Goal: Communication & Community: Answer question/provide support

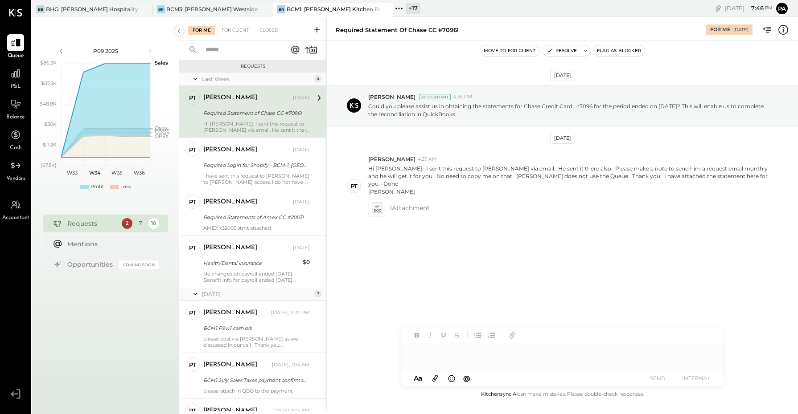
click at [326, 8] on div "BCM1: [PERSON_NAME] Kitchen Bar Market" at bounding box center [333, 9] width 93 height 8
click at [16, 79] on div at bounding box center [15, 73] width 17 height 17
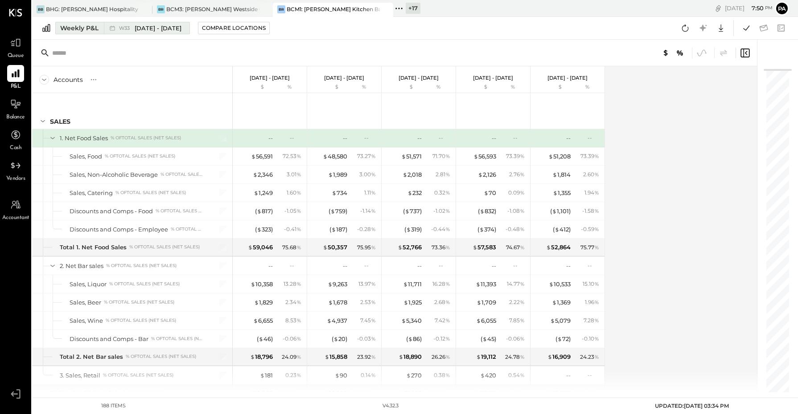
click at [81, 26] on div "Weekly P&L" at bounding box center [79, 28] width 38 height 9
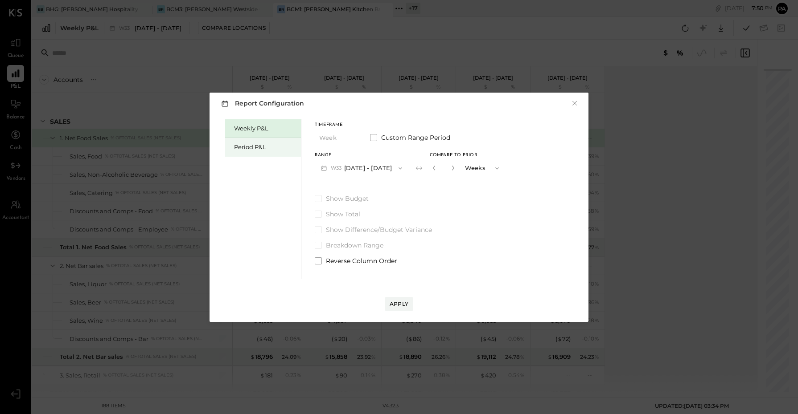
click at [254, 145] on div "Period P&L" at bounding box center [265, 147] width 62 height 8
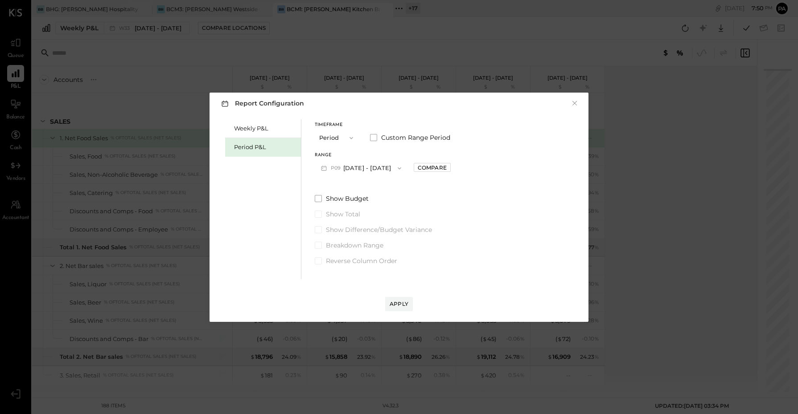
click at [373, 170] on button "P09 [DATE] - [DATE]" at bounding box center [361, 168] width 93 height 16
click at [371, 184] on span "[DATE] - [DATE]" at bounding box center [357, 188] width 42 height 8
click at [395, 303] on div "Apply" at bounding box center [399, 304] width 19 height 8
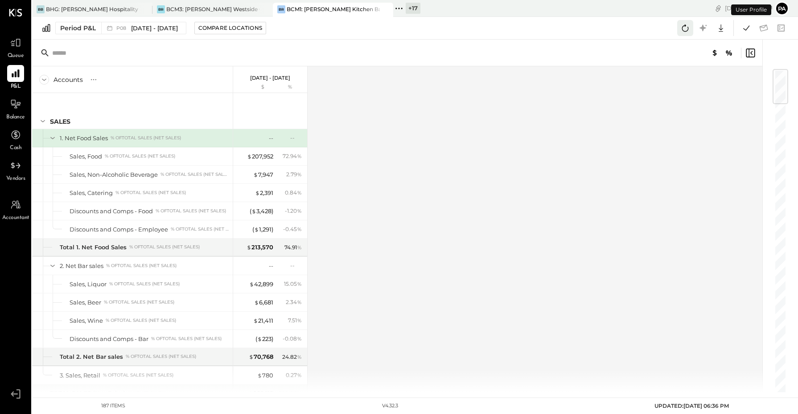
click at [687, 27] on icon at bounding box center [685, 28] width 7 height 7
click at [747, 25] on icon at bounding box center [746, 28] width 12 height 12
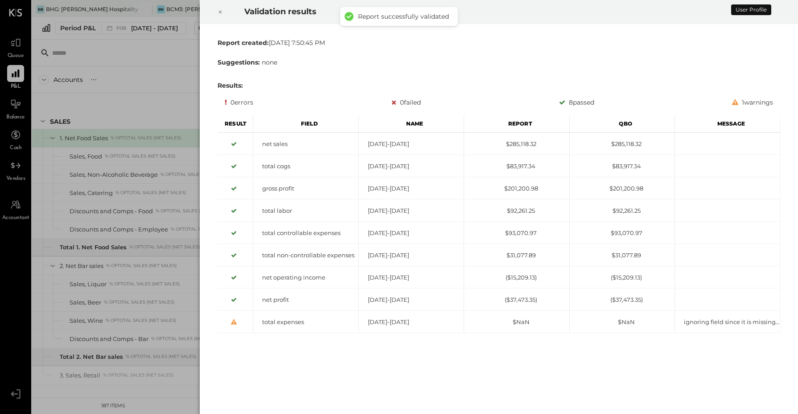
click at [220, 11] on icon at bounding box center [219, 12] width 5 height 11
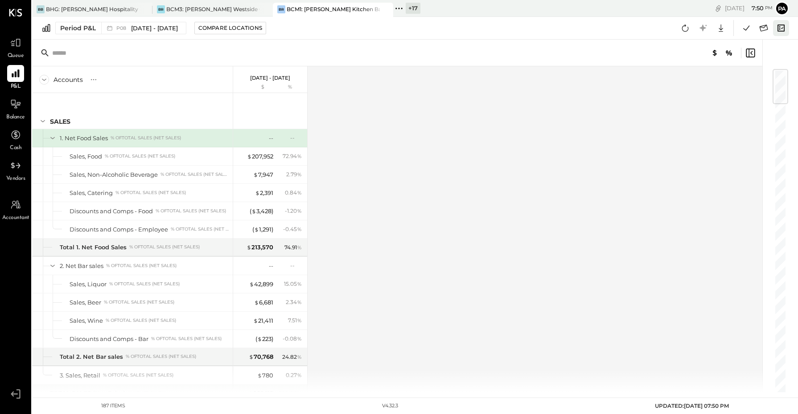
click at [782, 25] on icon at bounding box center [781, 28] width 12 height 12
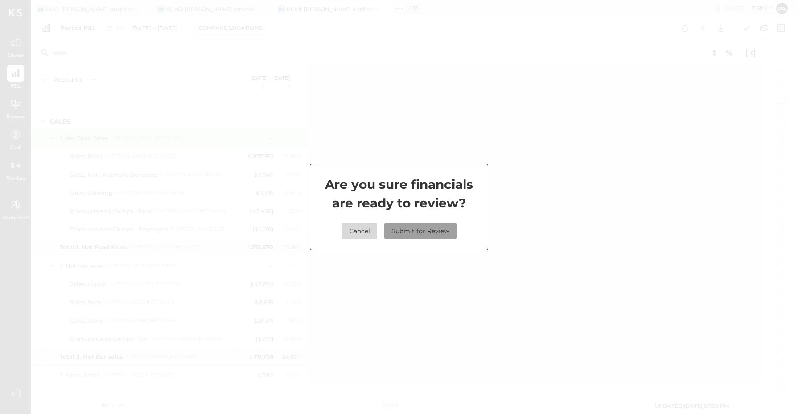
click at [405, 230] on button "Submit for Review" at bounding box center [420, 231] width 72 height 16
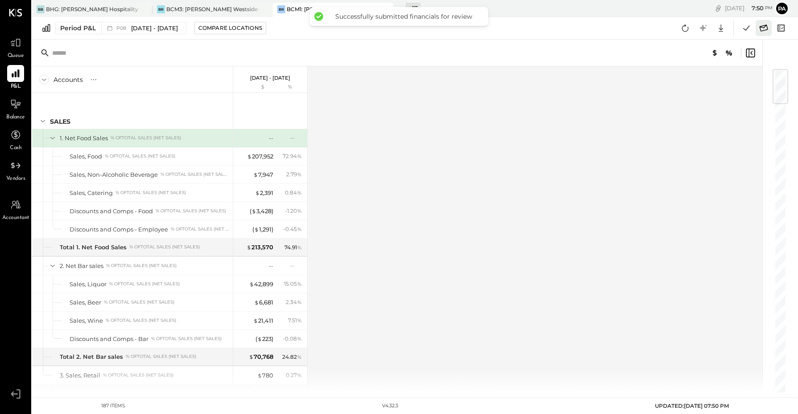
click at [765, 28] on icon at bounding box center [764, 28] width 12 height 12
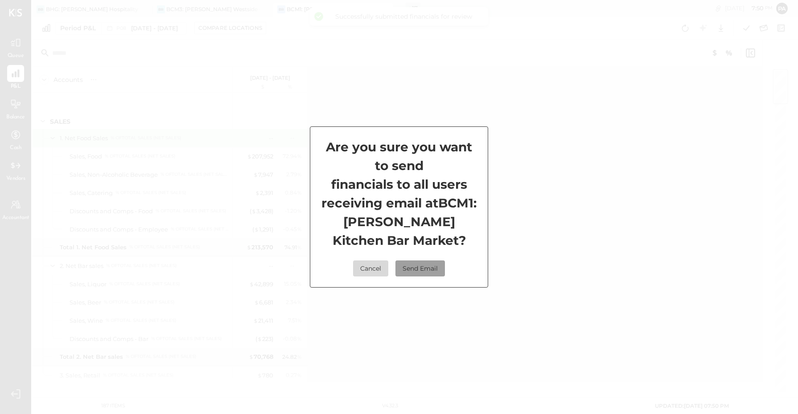
click at [427, 277] on button "Send Email" at bounding box center [419, 269] width 49 height 16
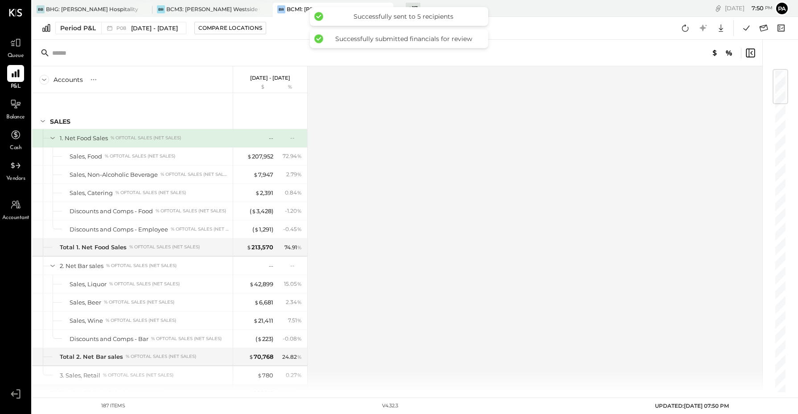
click at [398, 4] on icon at bounding box center [399, 9] width 12 height 12
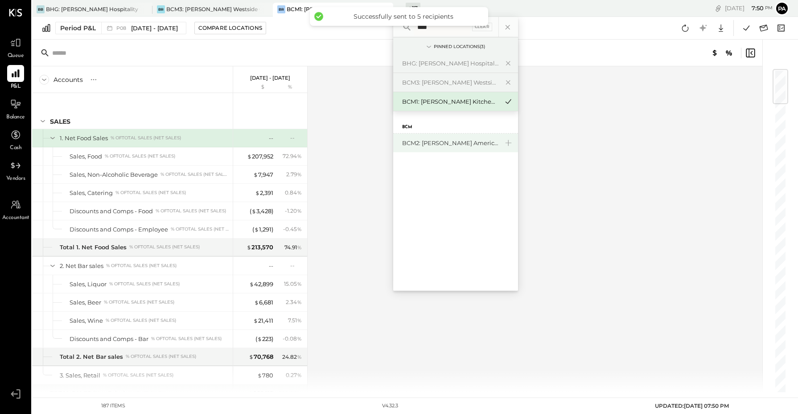
type input "****"
click at [436, 141] on div "BCM2: [PERSON_NAME] American Cooking" at bounding box center [450, 143] width 96 height 8
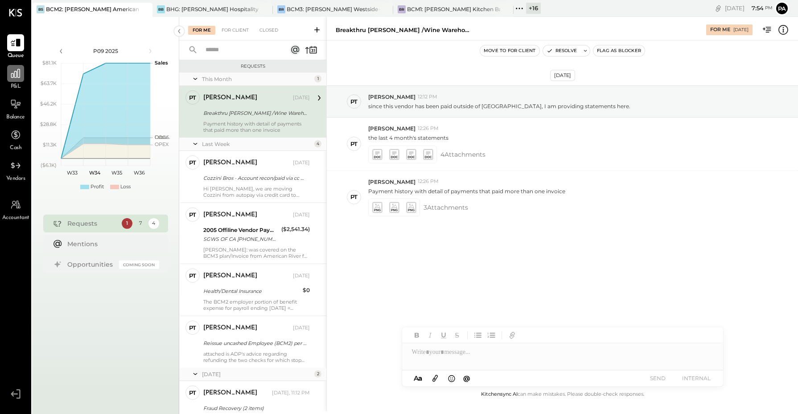
click at [14, 76] on icon at bounding box center [15, 73] width 9 height 9
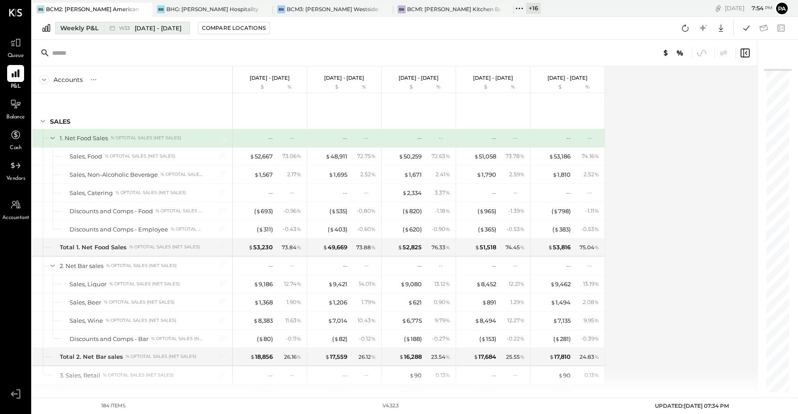
click at [82, 29] on div "Weekly P&L" at bounding box center [79, 28] width 38 height 9
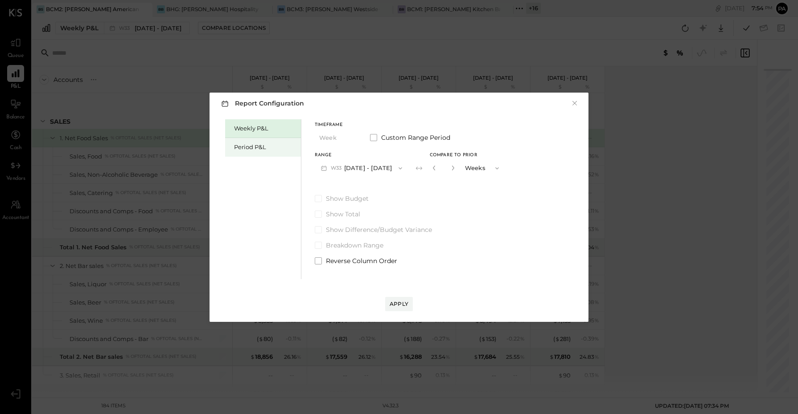
click at [258, 141] on div "Period P&L" at bounding box center [263, 147] width 76 height 19
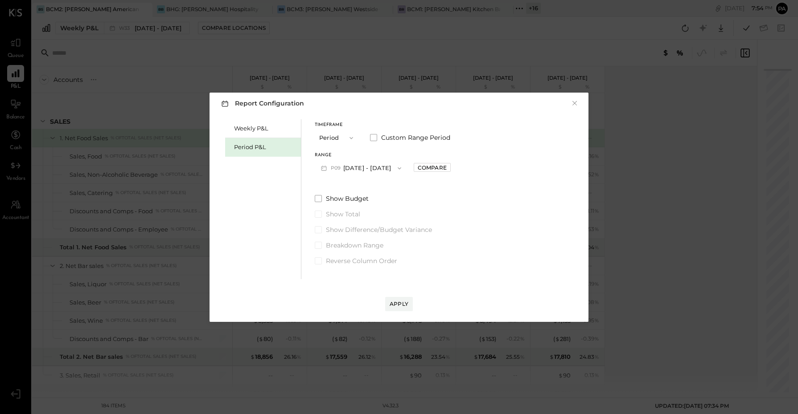
click at [355, 167] on button "P09 [DATE] - [DATE]" at bounding box center [361, 168] width 93 height 16
click at [365, 189] on span "[DATE] - [DATE]" at bounding box center [357, 188] width 42 height 8
click at [402, 299] on button "Apply" at bounding box center [399, 304] width 28 height 14
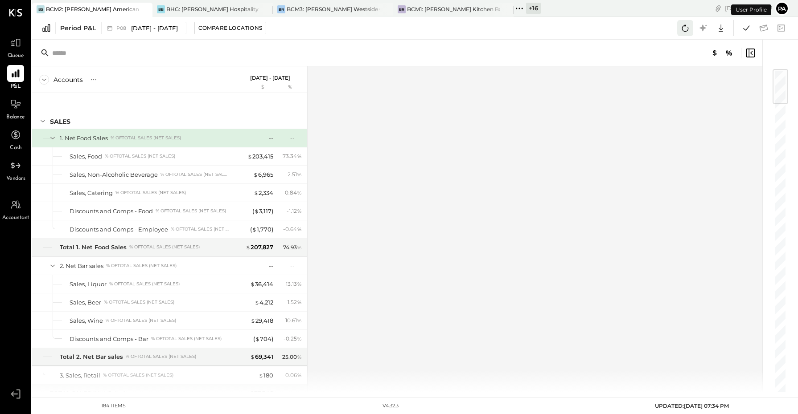
click at [685, 28] on icon at bounding box center [685, 28] width 12 height 12
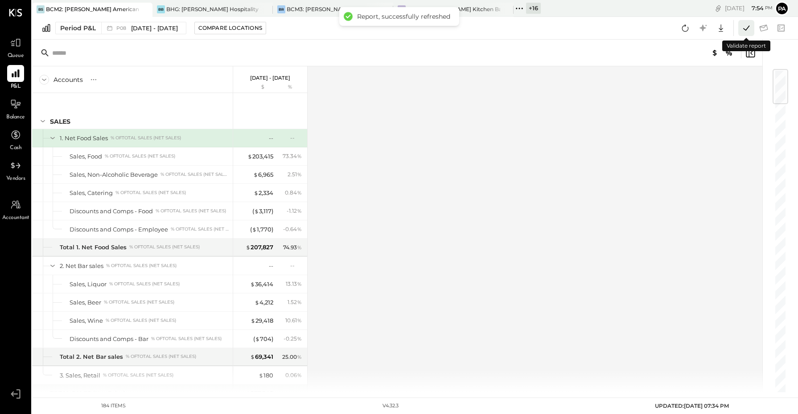
click at [745, 28] on icon at bounding box center [746, 28] width 12 height 12
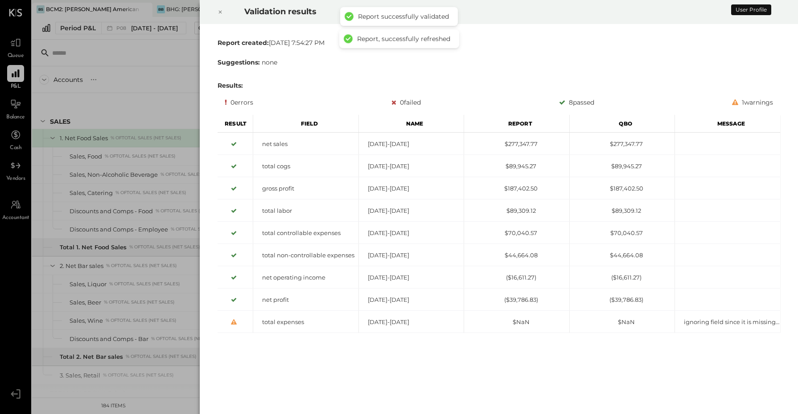
click at [218, 12] on icon at bounding box center [219, 12] width 5 height 11
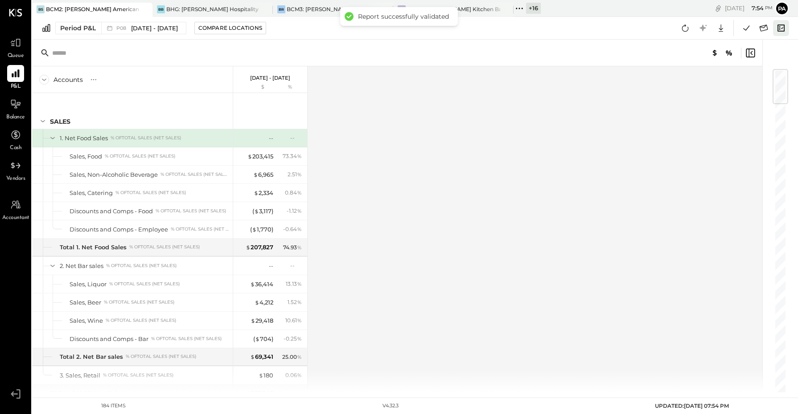
click at [779, 28] on icon at bounding box center [781, 28] width 12 height 12
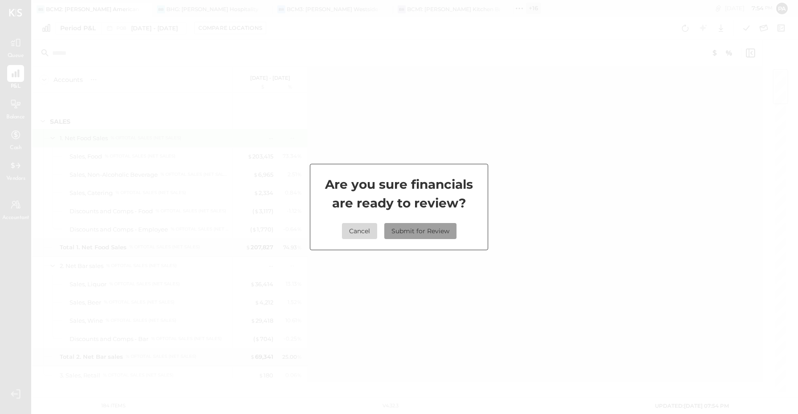
click at [439, 230] on button "Submit for Review" at bounding box center [420, 231] width 72 height 16
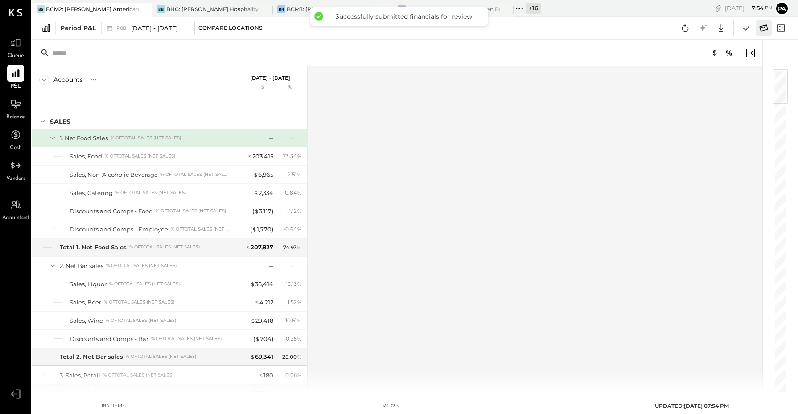
click at [768, 27] on icon at bounding box center [764, 28] width 12 height 12
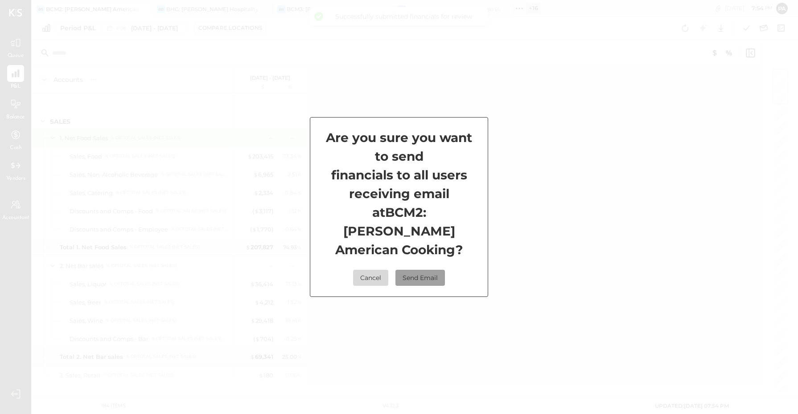
click at [423, 277] on button "Send Email" at bounding box center [419, 278] width 49 height 16
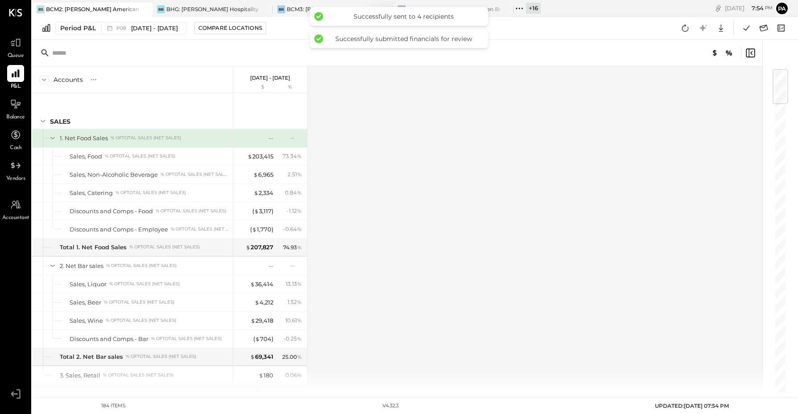
click at [294, 9] on div "BCM3: [PERSON_NAME] Westside Grill" at bounding box center [333, 9] width 93 height 8
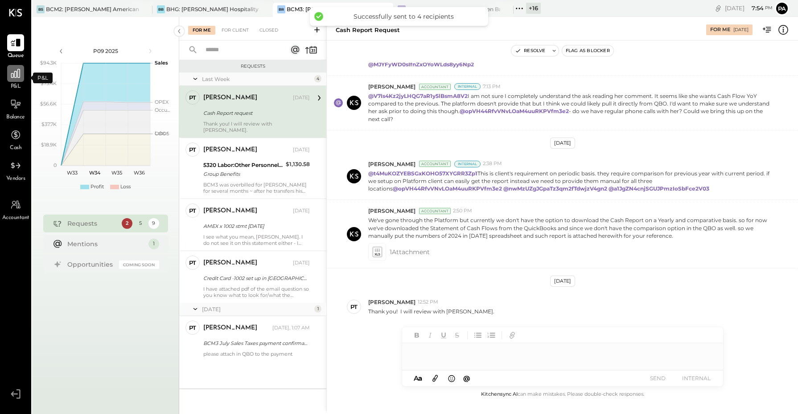
scroll to position [205, 0]
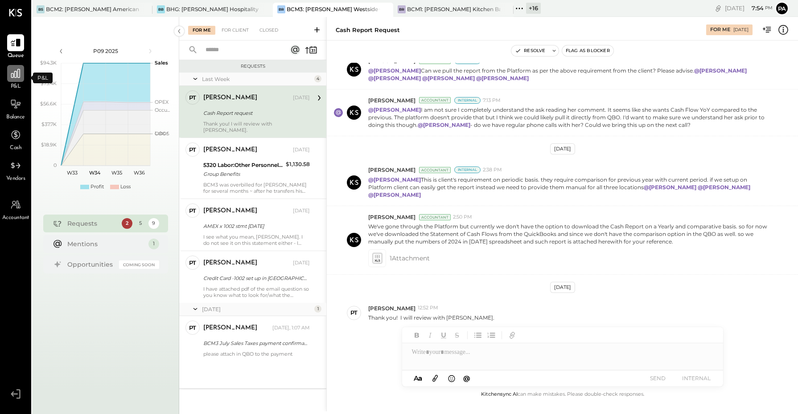
click at [12, 76] on icon at bounding box center [16, 74] width 12 height 12
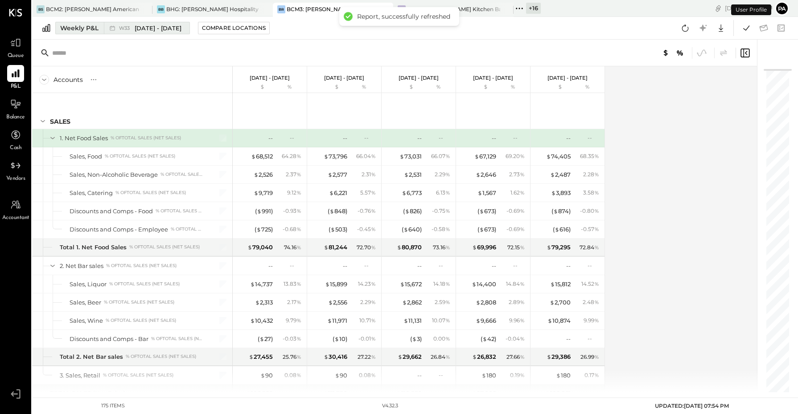
click at [108, 33] on button "Weekly P&L W33 [DATE] - [DATE]" at bounding box center [122, 28] width 135 height 12
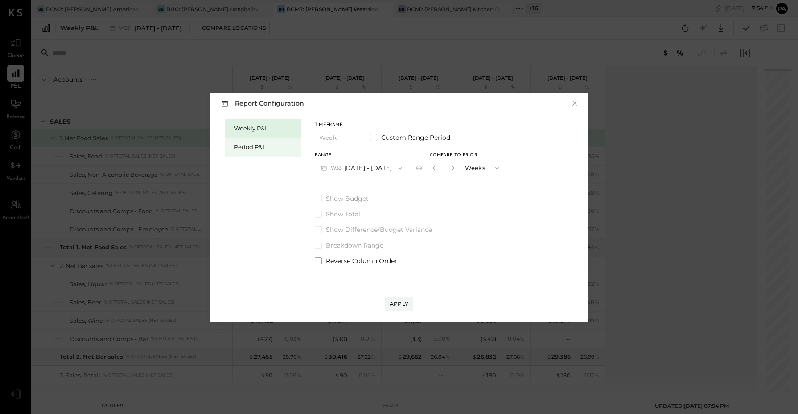
click at [250, 149] on div "Period P&L" at bounding box center [265, 147] width 62 height 8
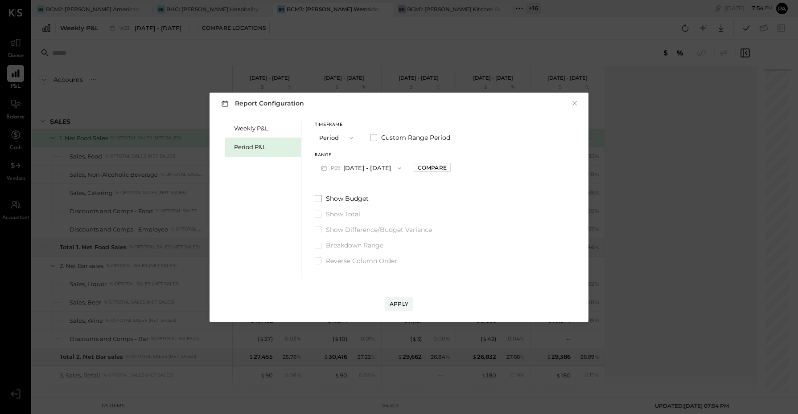
click at [351, 167] on button "P09 [DATE] - [DATE]" at bounding box center [361, 168] width 93 height 16
click at [361, 184] on span "[DATE] - [DATE]" at bounding box center [357, 188] width 42 height 8
click at [400, 301] on div "Apply" at bounding box center [399, 304] width 19 height 8
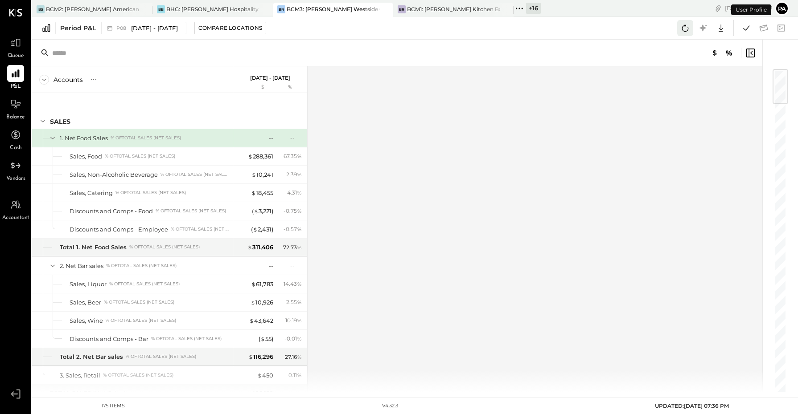
click at [686, 29] on icon at bounding box center [685, 28] width 12 height 12
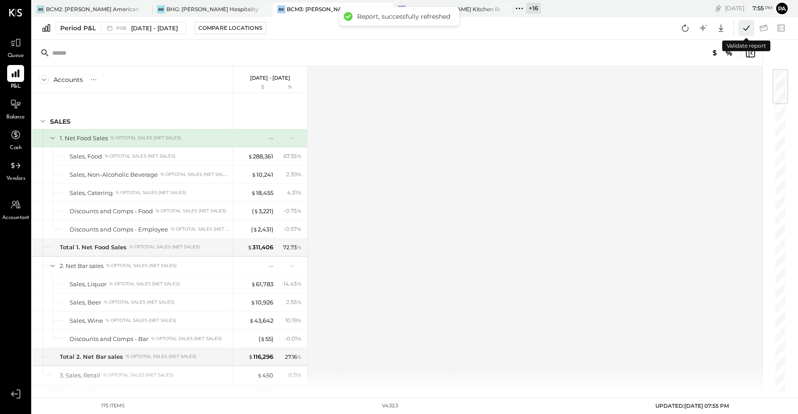
click at [746, 27] on icon at bounding box center [746, 28] width 12 height 12
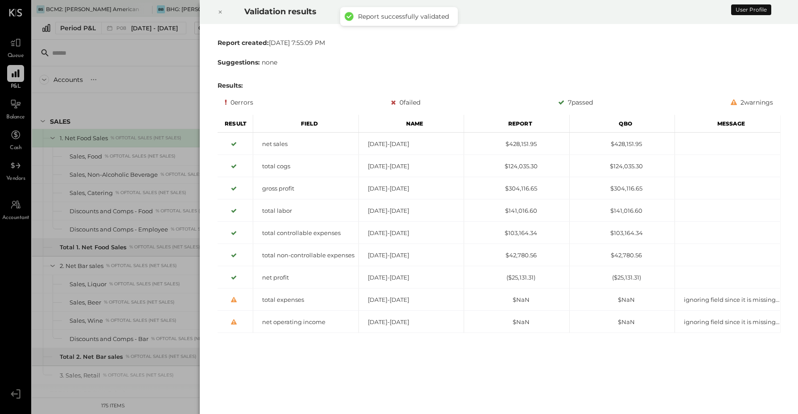
click at [222, 11] on icon at bounding box center [219, 12] width 5 height 11
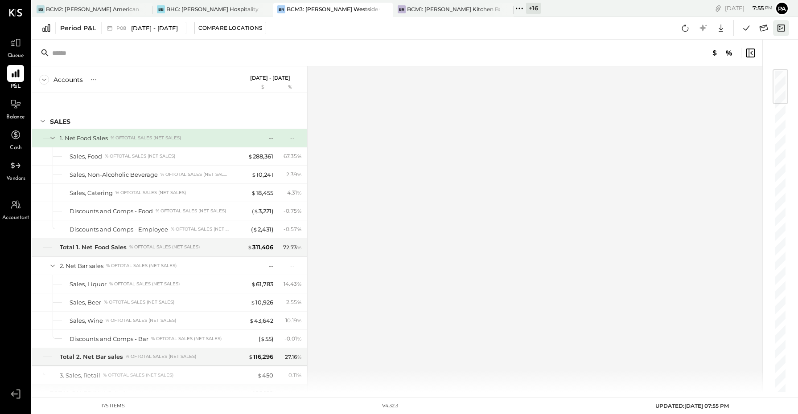
click at [781, 27] on icon at bounding box center [781, 28] width 12 height 12
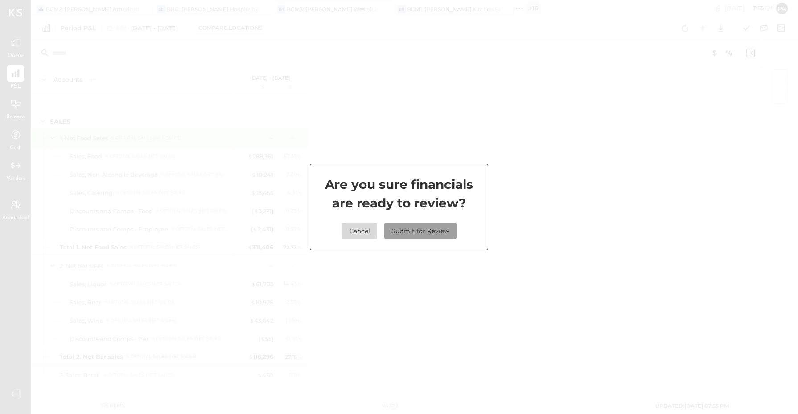
click at [438, 226] on button "Submit for Review" at bounding box center [420, 231] width 72 height 16
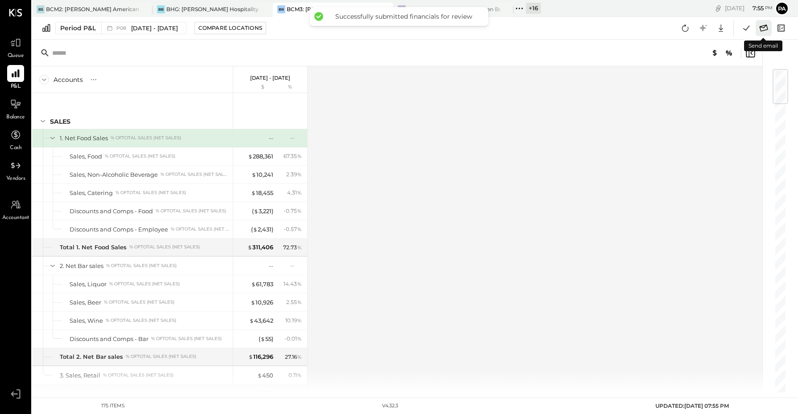
click at [762, 28] on icon at bounding box center [763, 28] width 8 height 7
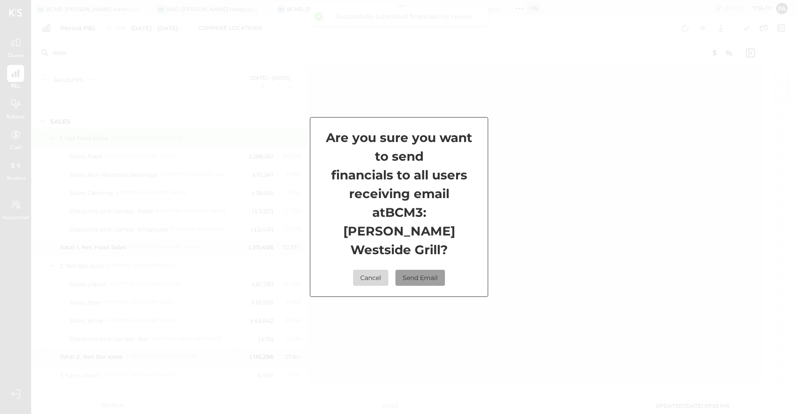
click at [424, 272] on button "Send Email" at bounding box center [419, 278] width 49 height 16
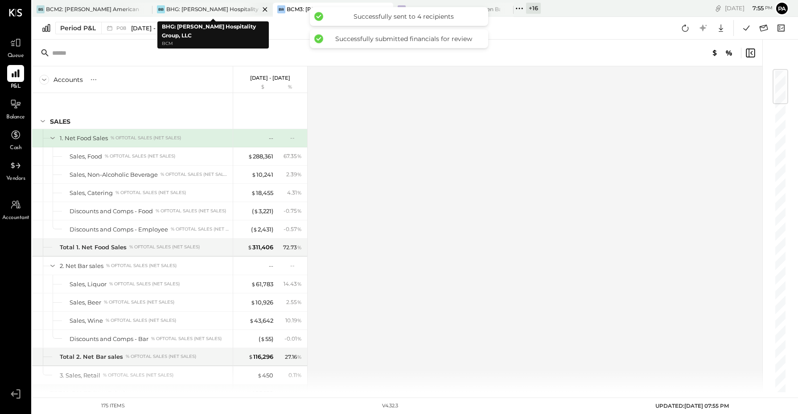
click at [206, 11] on div "BHG: [PERSON_NAME] Hospitality Group, LLC" at bounding box center [212, 9] width 93 height 8
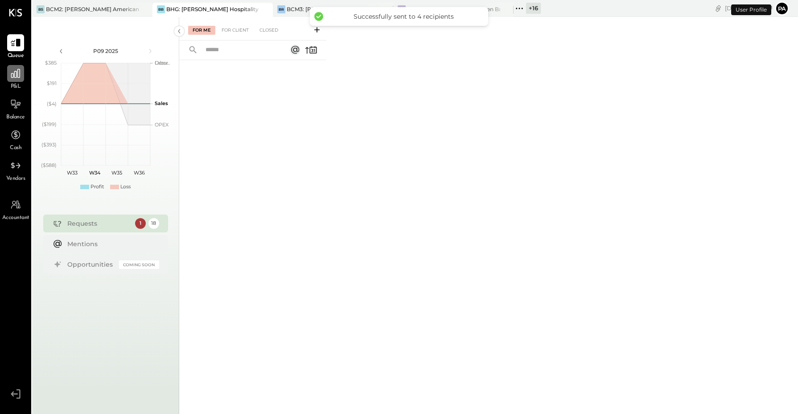
click at [12, 77] on icon at bounding box center [16, 74] width 12 height 12
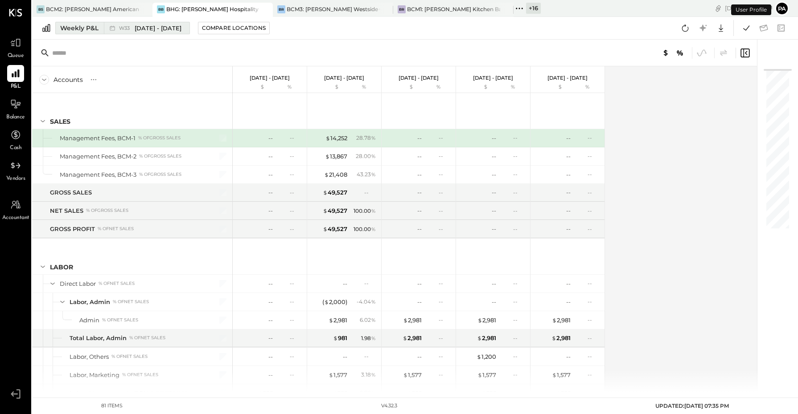
click at [165, 26] on span "[DATE] - [DATE]" at bounding box center [158, 28] width 47 height 8
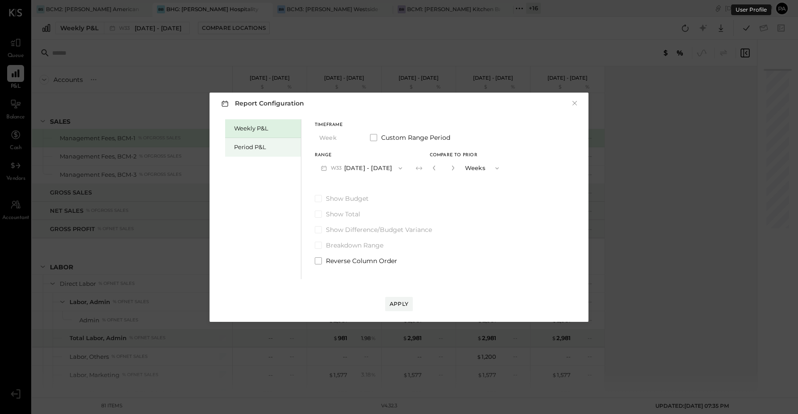
click at [254, 152] on div "Period P&L" at bounding box center [263, 147] width 76 height 19
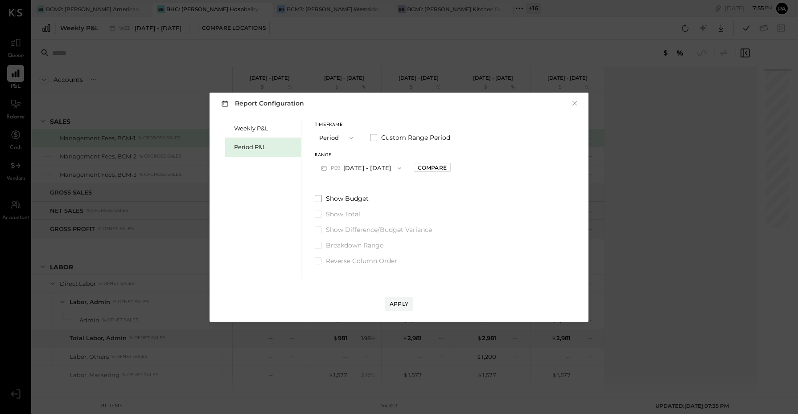
click at [352, 168] on button "P09 [DATE] - [DATE]" at bounding box center [361, 168] width 93 height 16
click at [366, 188] on span "[DATE] - [DATE]" at bounding box center [357, 188] width 42 height 8
click at [402, 307] on div "Apply" at bounding box center [399, 304] width 19 height 8
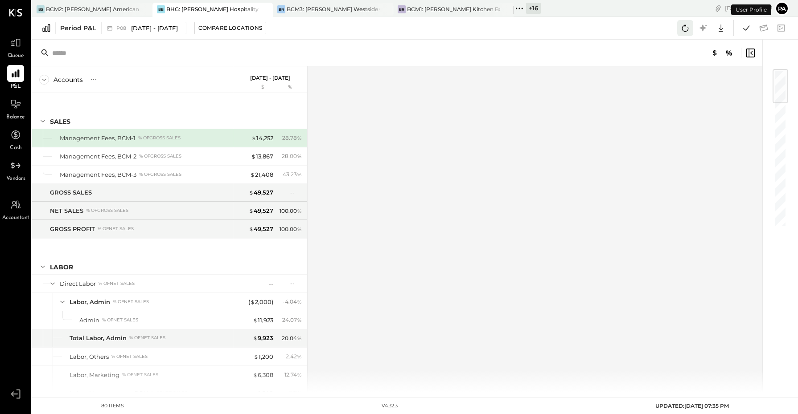
click at [689, 29] on icon at bounding box center [685, 28] width 12 height 12
click at [746, 29] on icon at bounding box center [746, 27] width 6 height 5
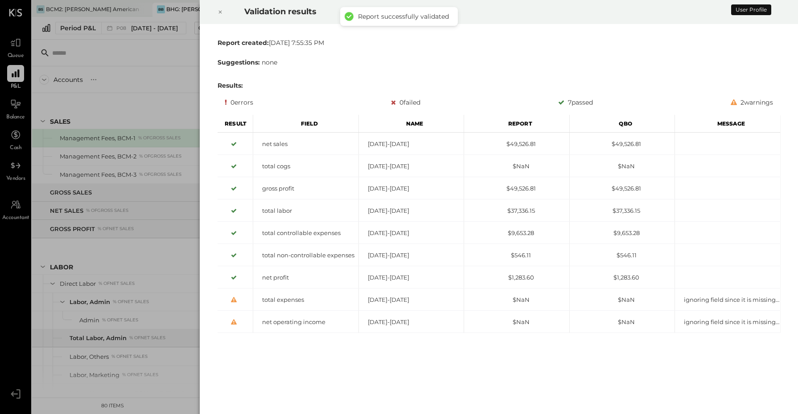
click at [221, 12] on icon at bounding box center [219, 12] width 3 height 3
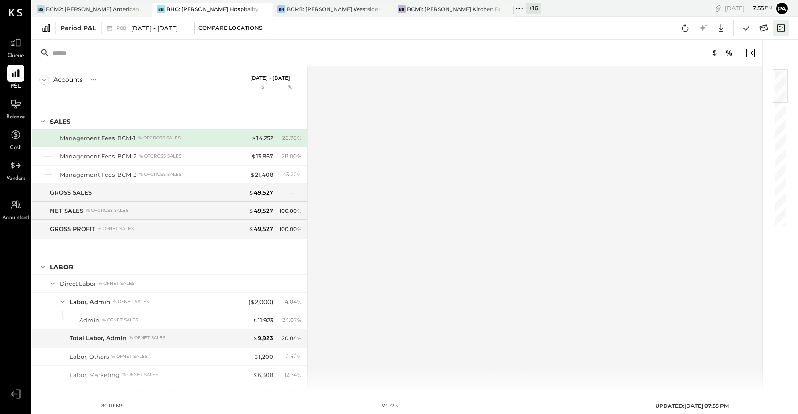
click at [782, 25] on icon at bounding box center [781, 28] width 12 height 12
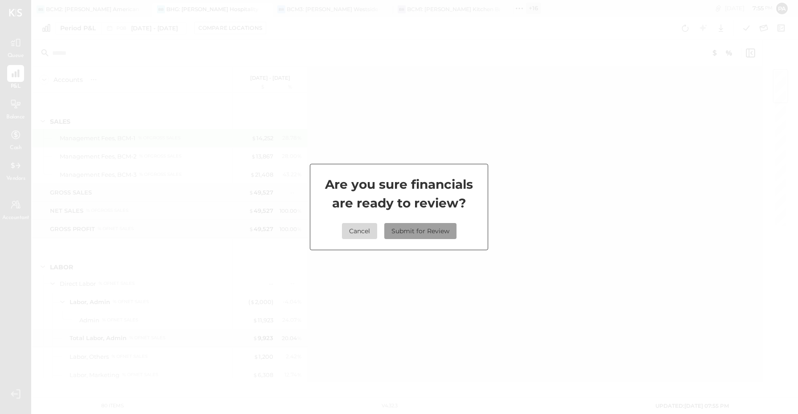
click at [429, 235] on button "Submit for Review" at bounding box center [420, 231] width 72 height 16
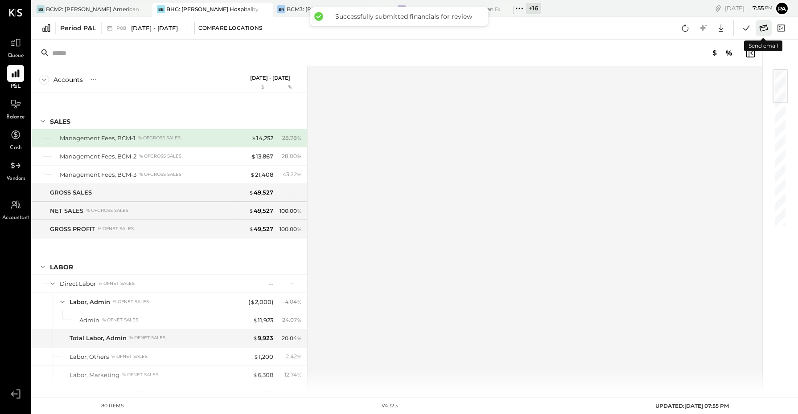
click at [765, 30] on icon at bounding box center [764, 28] width 12 height 12
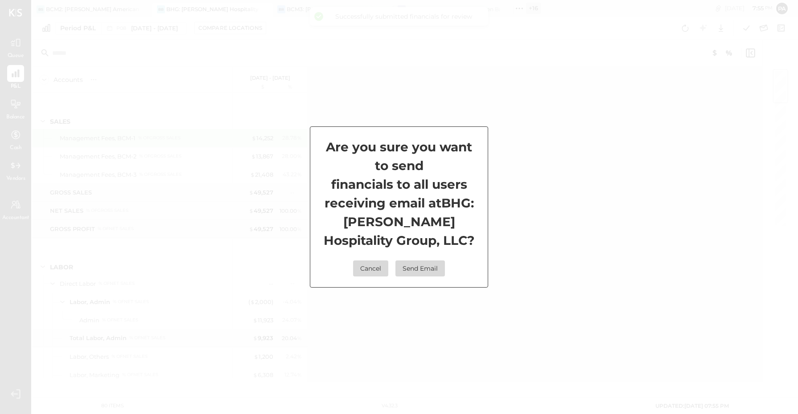
click at [435, 257] on div "Are you sure you want to send financials to all users receiving email at BHG: […" at bounding box center [399, 207] width 178 height 161
click at [434, 263] on button "Send Email" at bounding box center [419, 269] width 49 height 16
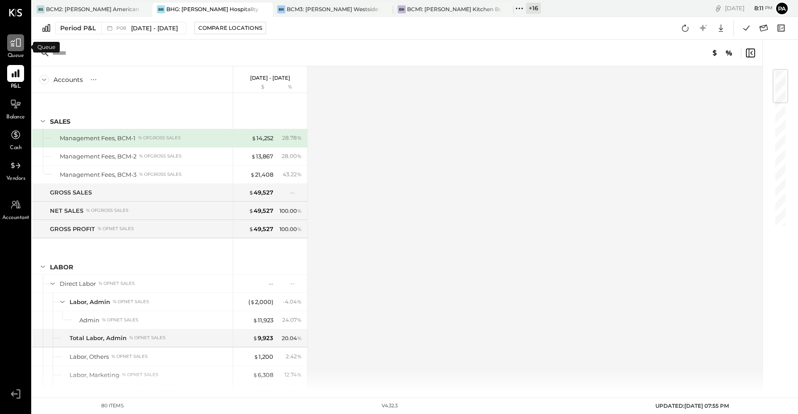
click at [14, 42] on icon at bounding box center [16, 43] width 12 height 12
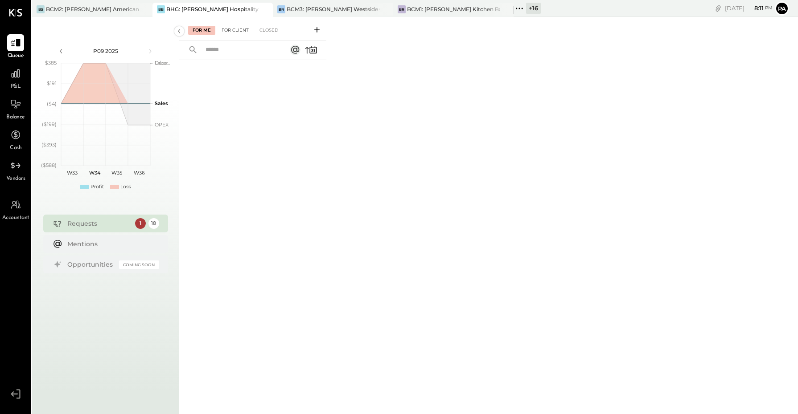
click at [233, 32] on div "For Client" at bounding box center [235, 30] width 36 height 9
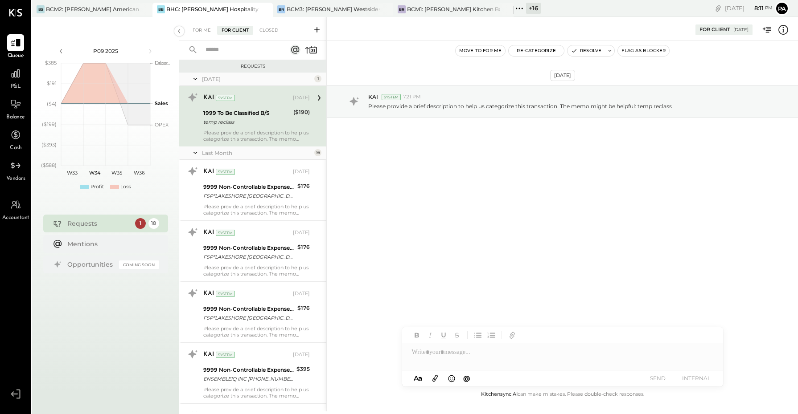
click at [235, 48] on input "text" at bounding box center [240, 50] width 81 height 15
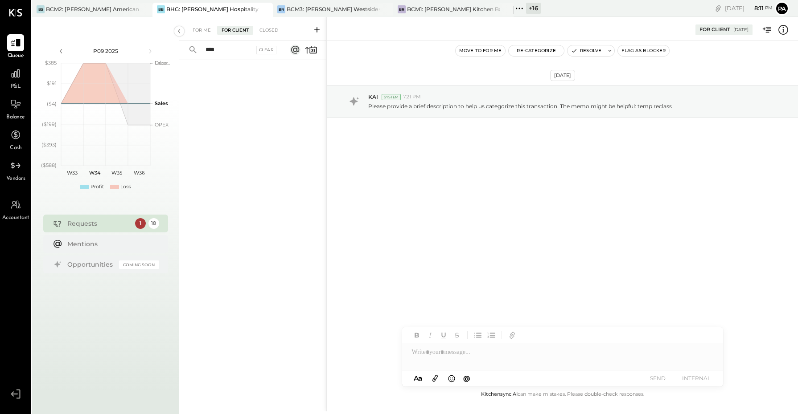
drag, startPoint x: 230, startPoint y: 50, endPoint x: 194, endPoint y: 49, distance: 36.6
click at [194, 49] on div "**** Clear" at bounding box center [234, 50] width 111 height 19
click at [201, 23] on div "For Me For Client Closed" at bounding box center [252, 29] width 147 height 24
click at [201, 28] on div "For Me" at bounding box center [201, 30] width 27 height 9
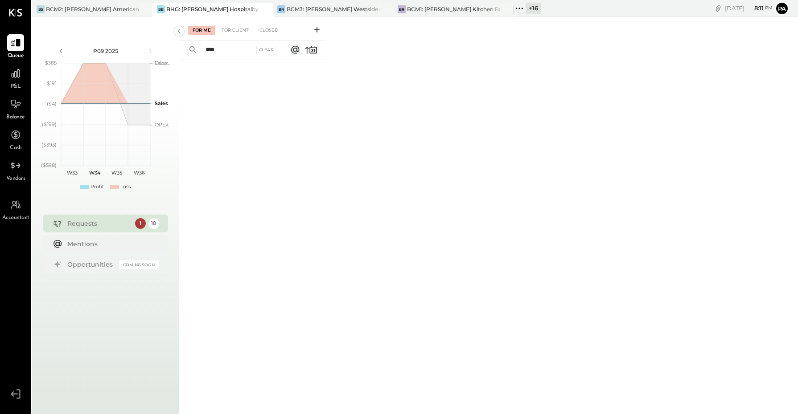
drag, startPoint x: 228, startPoint y: 51, endPoint x: 189, endPoint y: 49, distance: 39.7
click at [189, 49] on div "**** Clear" at bounding box center [234, 50] width 111 height 19
type input "****"
click at [268, 27] on div "Closed" at bounding box center [269, 30] width 28 height 9
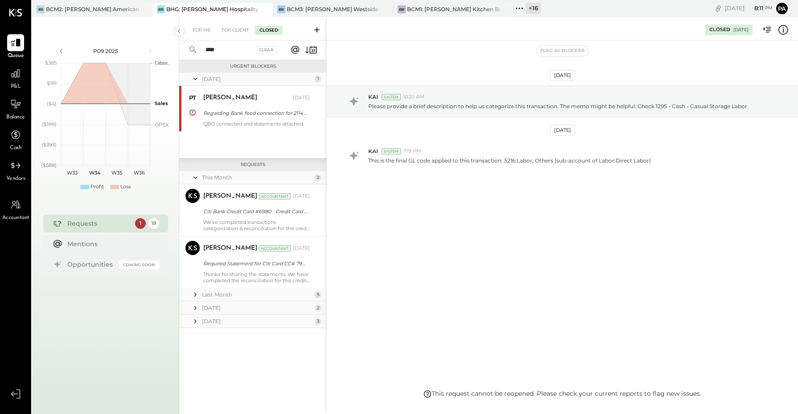
click at [230, 46] on input "****" at bounding box center [227, 50] width 54 height 15
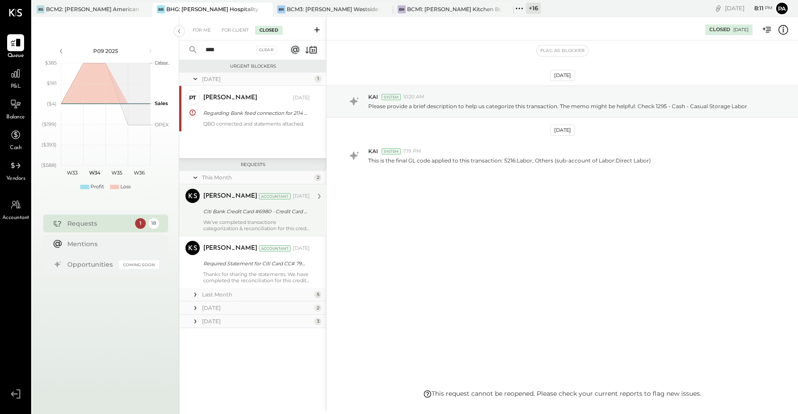
click at [257, 214] on div "Citi Bank Credit Card #6980 - Credit Card Statement" at bounding box center [255, 211] width 104 height 9
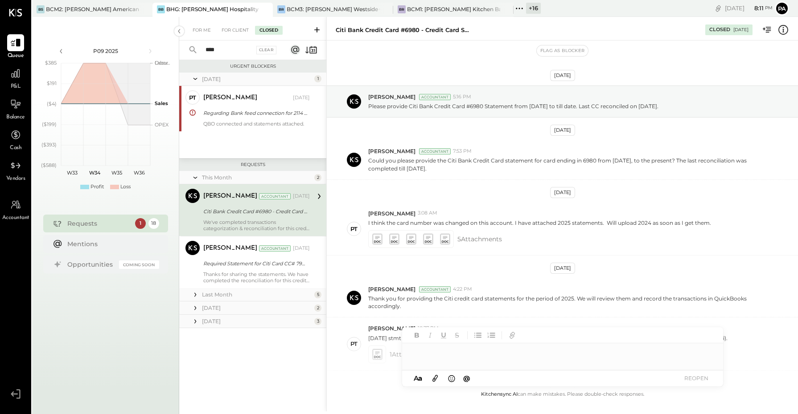
scroll to position [614, 0]
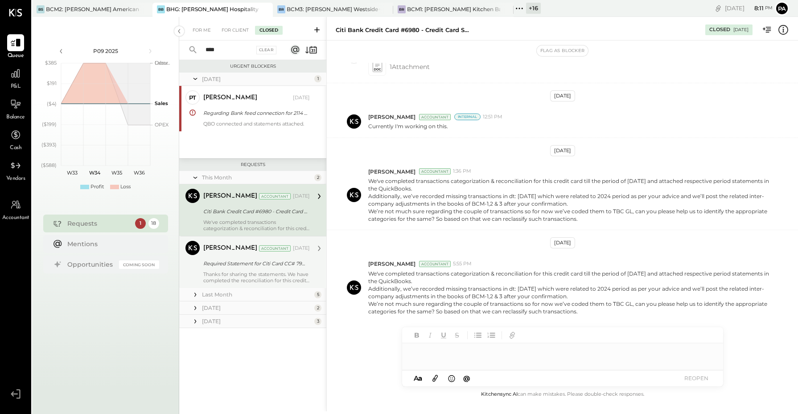
click at [250, 277] on div "Thanks for sharing the statements. We have completed the reconciliation for thi…" at bounding box center [256, 277] width 107 height 12
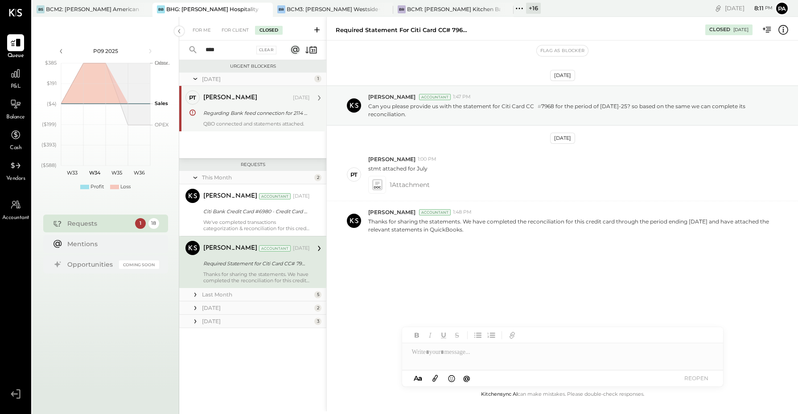
click at [248, 121] on div "QBO connected and statements attached." at bounding box center [256, 124] width 107 height 6
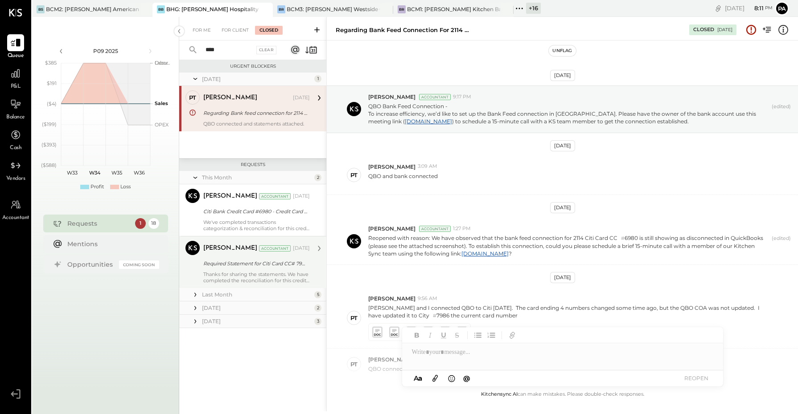
scroll to position [58, 0]
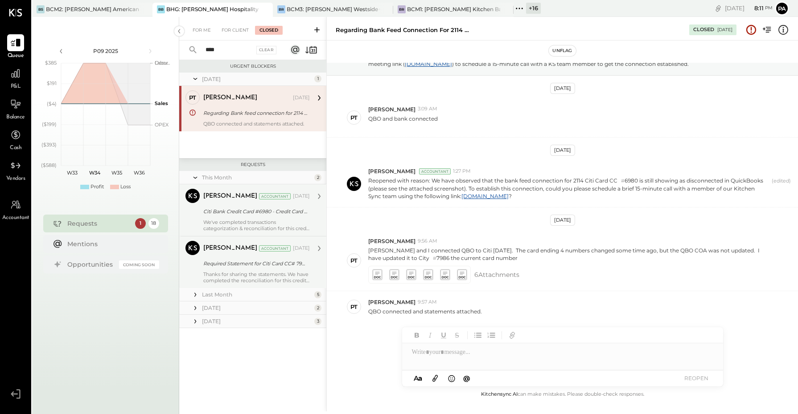
click at [242, 213] on div "Citi Bank Credit Card #6980 - Credit Card Statement" at bounding box center [255, 211] width 104 height 9
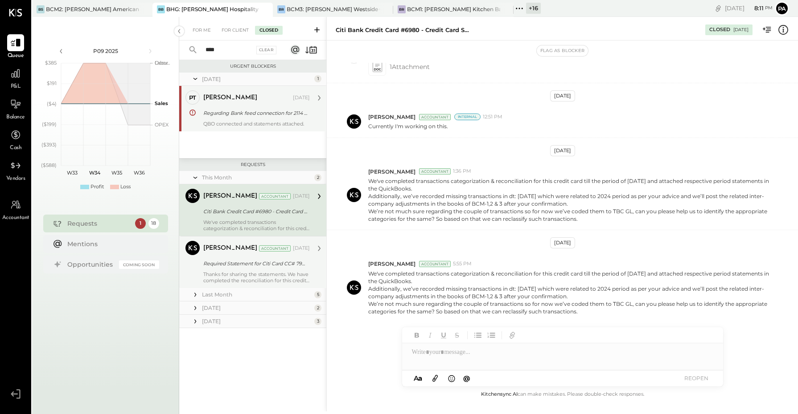
click at [259, 252] on div "Accountant" at bounding box center [275, 249] width 32 height 6
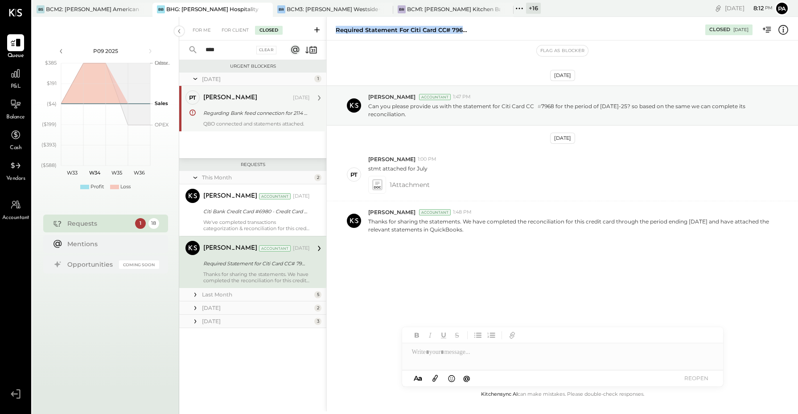
drag, startPoint x: 336, startPoint y: 28, endPoint x: 482, endPoint y: 29, distance: 146.6
click at [482, 29] on div "Required Statement for Citi Card CC# 7968 for the period of [DATE]-25." at bounding box center [516, 30] width 361 height 8
copy div "Required Statement for Citi Card CC# 7968 for t"
click at [315, 28] on icon at bounding box center [316, 29] width 9 height 9
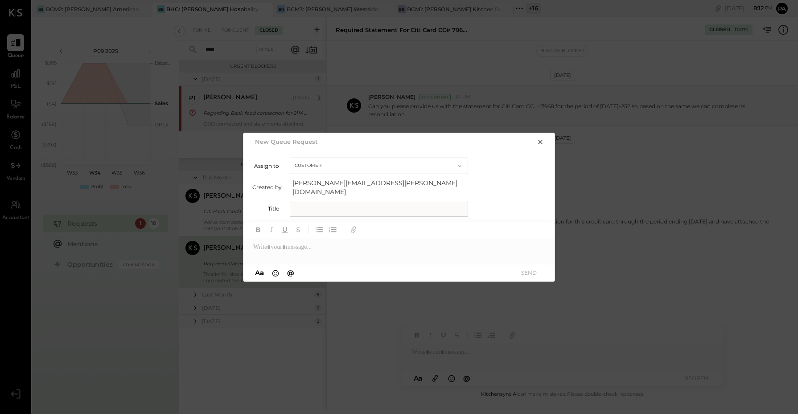
click at [328, 202] on input "text" at bounding box center [379, 209] width 178 height 16
paste input "**********"
type input "**********"
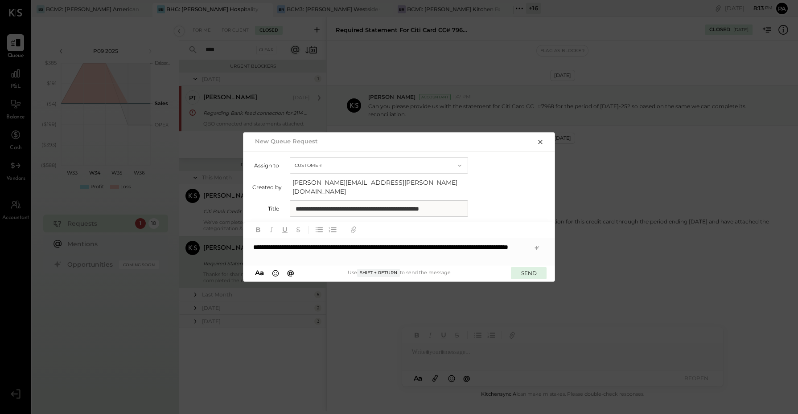
click at [526, 270] on button "SEND" at bounding box center [529, 273] width 36 height 12
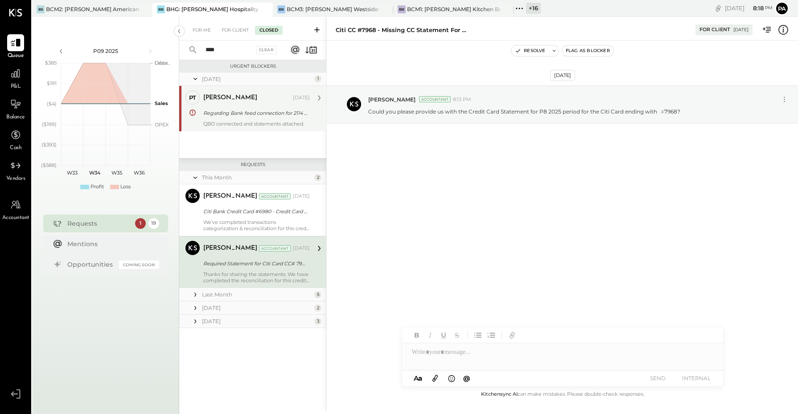
click at [18, 392] on icon at bounding box center [16, 394] width 16 height 13
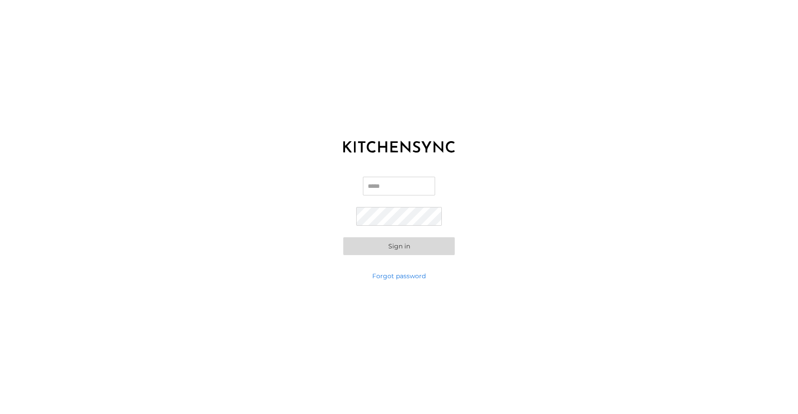
type input "**********"
